Goal: Information Seeking & Learning: Find specific fact

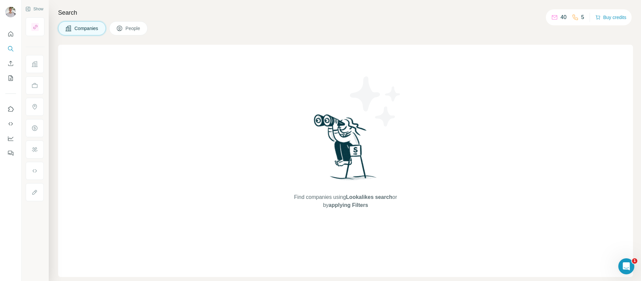
click at [285, 14] on h4 "Search" at bounding box center [345, 12] width 575 height 9
click at [10, 48] on icon "Search" at bounding box center [10, 48] width 7 height 7
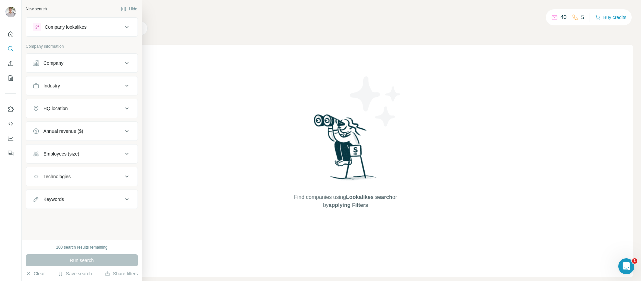
click at [86, 61] on div "Company" at bounding box center [78, 63] width 90 height 7
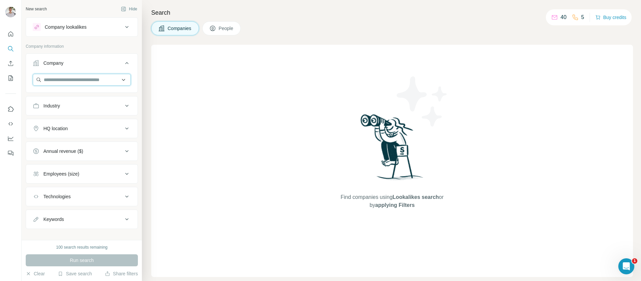
click at [105, 80] on input "text" at bounding box center [82, 80] width 98 height 12
click at [121, 54] on div "Company" at bounding box center [82, 72] width 112 height 39
click at [107, 82] on input "text" at bounding box center [82, 80] width 98 height 12
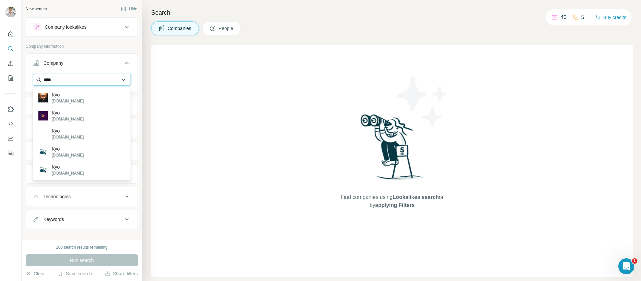
type input "*****"
drag, startPoint x: 64, startPoint y: 78, endPoint x: 36, endPoint y: 75, distance: 28.2
click at [36, 75] on input "*****" at bounding box center [82, 80] width 98 height 12
type input "*"
type input "********"
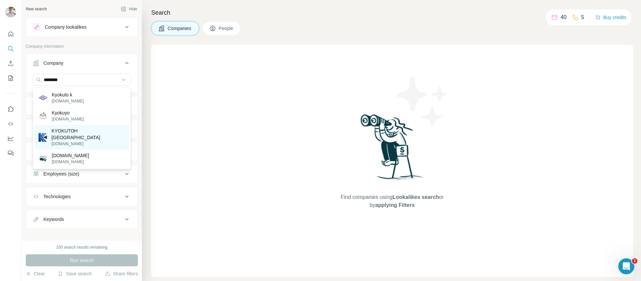
click at [84, 141] on p "[DOMAIN_NAME]" at bounding box center [88, 144] width 74 height 6
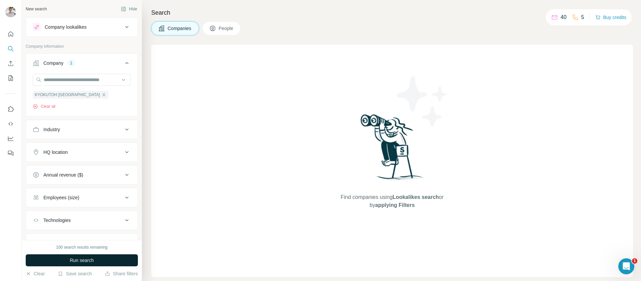
click at [104, 257] on button "Run search" at bounding box center [82, 261] width 112 height 12
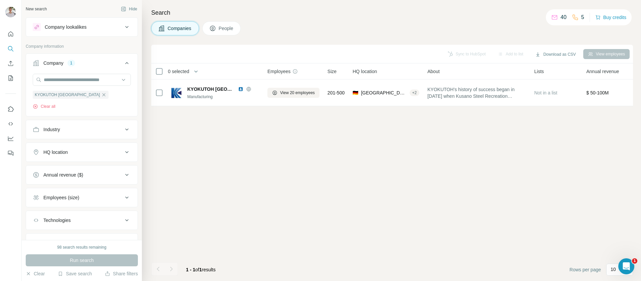
click at [466, 54] on div "Sync to HubSpot Add to list Download as CSV View employees" at bounding box center [392, 54] width 475 height 12
click at [464, 54] on div "Sync to HubSpot Add to list Download as CSV View employees" at bounding box center [392, 54] width 475 height 12
drag, startPoint x: 214, startPoint y: 98, endPoint x: 198, endPoint y: 75, distance: 28.2
click at [195, 75] on table "0 selected Companies Employees Size HQ location About Lists Annual revenue Tech…" at bounding box center [553, 84] width 804 height 43
click at [219, 69] on div "0 selected" at bounding box center [204, 71] width 99 height 8
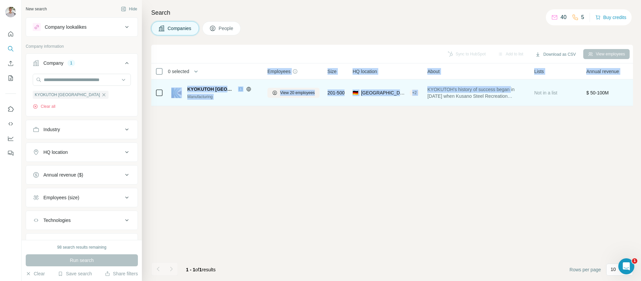
drag, startPoint x: 226, startPoint y: 69, endPoint x: 518, endPoint y: 91, distance: 292.5
click at [518, 91] on table "0 selected Companies Employees Size HQ location About Lists Annual revenue Tech…" at bounding box center [553, 84] width 804 height 43
click at [518, 91] on span "KYOKUTOH’s history of success began in [DATE] when Kusano Steel Recreation Comp…" at bounding box center [477, 92] width 99 height 13
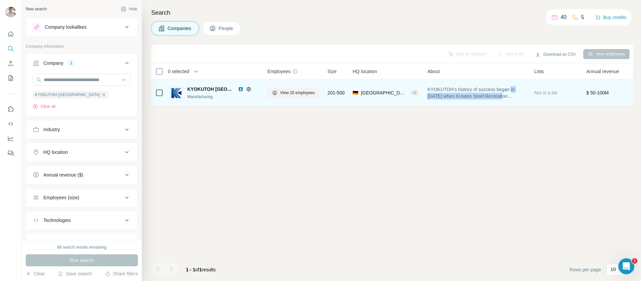
drag, startPoint x: 518, startPoint y: 91, endPoint x: 520, endPoint y: 97, distance: 6.0
click at [520, 97] on span "KYOKUTOH’s history of success began in [DATE] when Kusano Steel Recreation Comp…" at bounding box center [477, 92] width 99 height 13
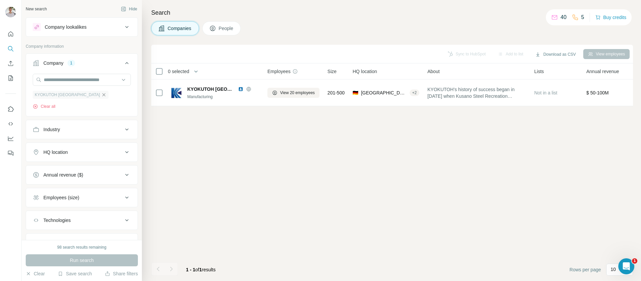
click at [103, 94] on icon "button" at bounding box center [104, 94] width 3 height 3
click at [4, 35] on div at bounding box center [10, 91] width 21 height 135
click at [6, 35] on button "Quick start" at bounding box center [10, 34] width 11 height 12
